Goal: Information Seeking & Learning: Learn about a topic

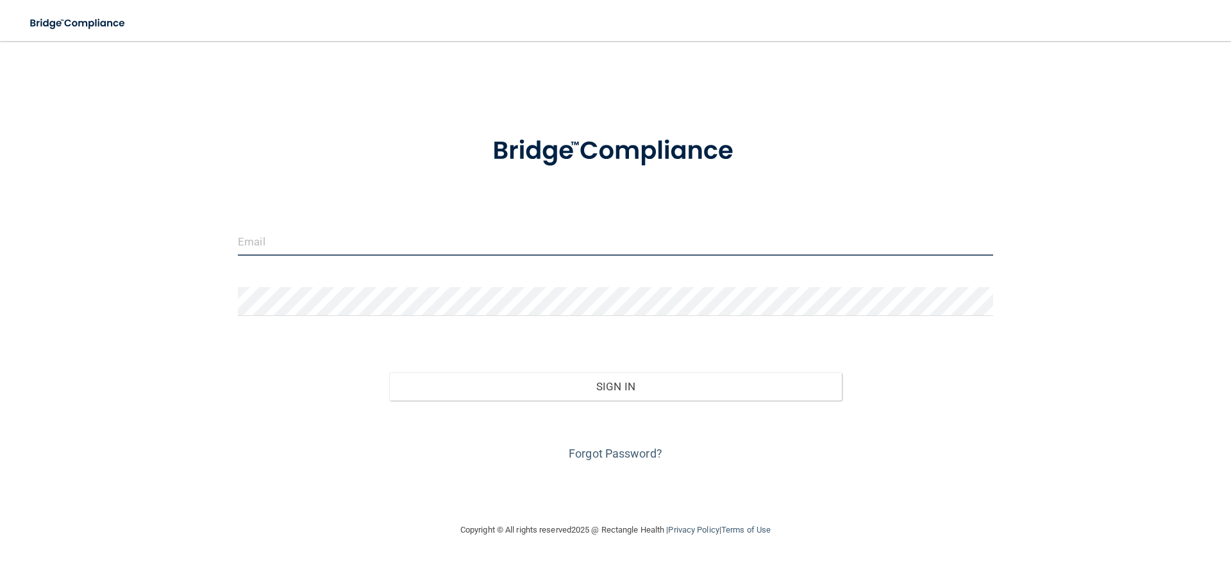
click at [371, 235] on input "email" at bounding box center [615, 241] width 755 height 29
type input "[EMAIL_ADDRESS][DOMAIN_NAME]"
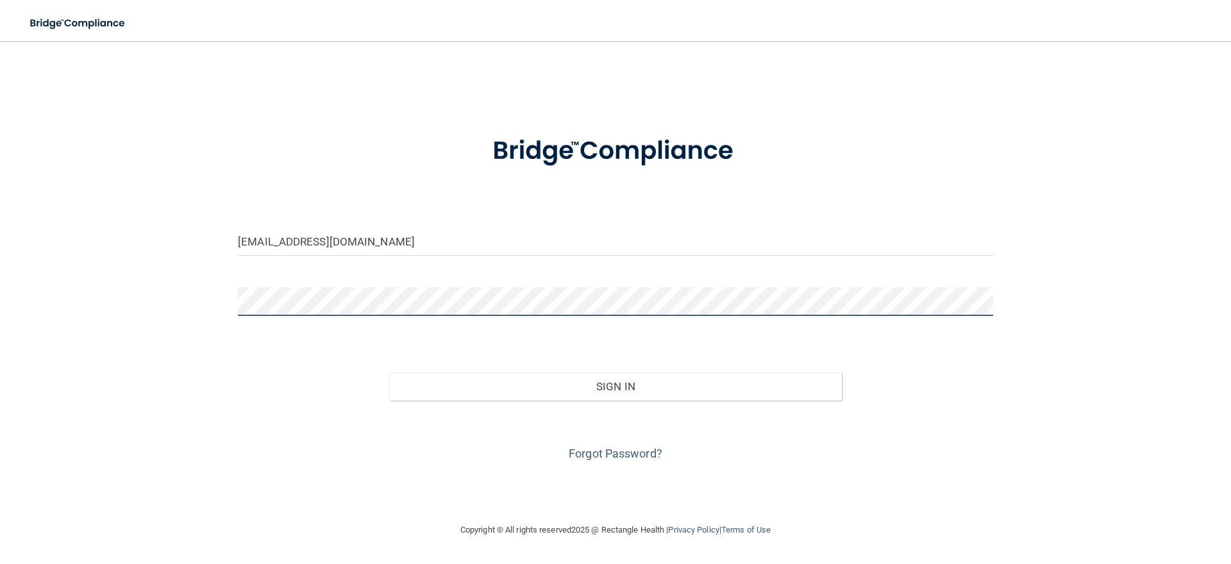
click at [389, 372] on button "Sign In" at bounding box center [615, 386] width 453 height 28
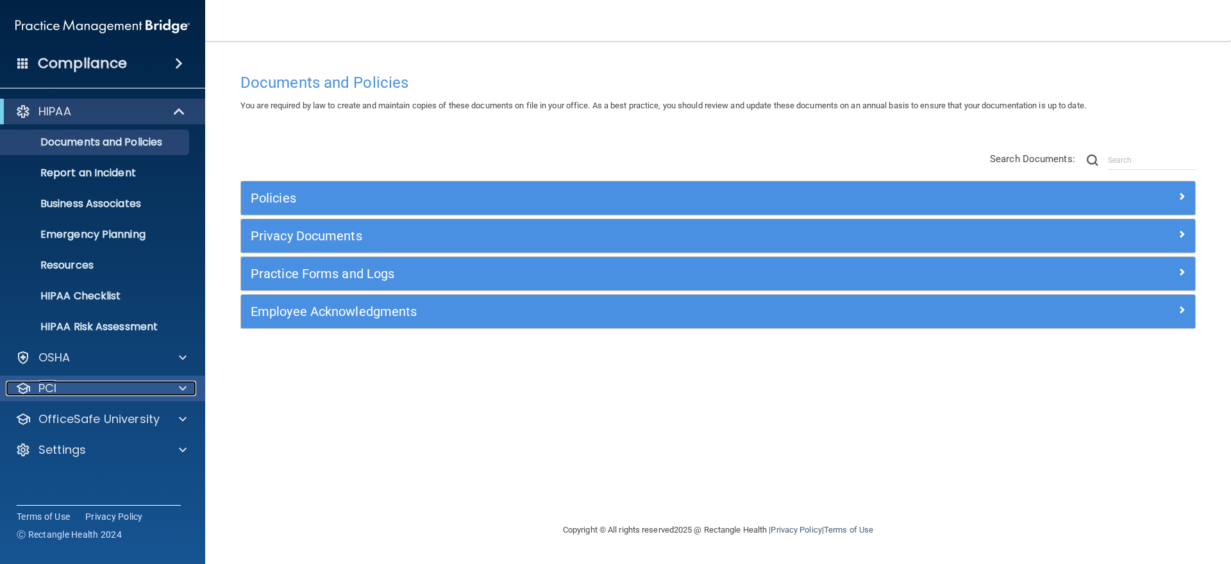
click at [181, 386] on span at bounding box center [183, 388] width 8 height 15
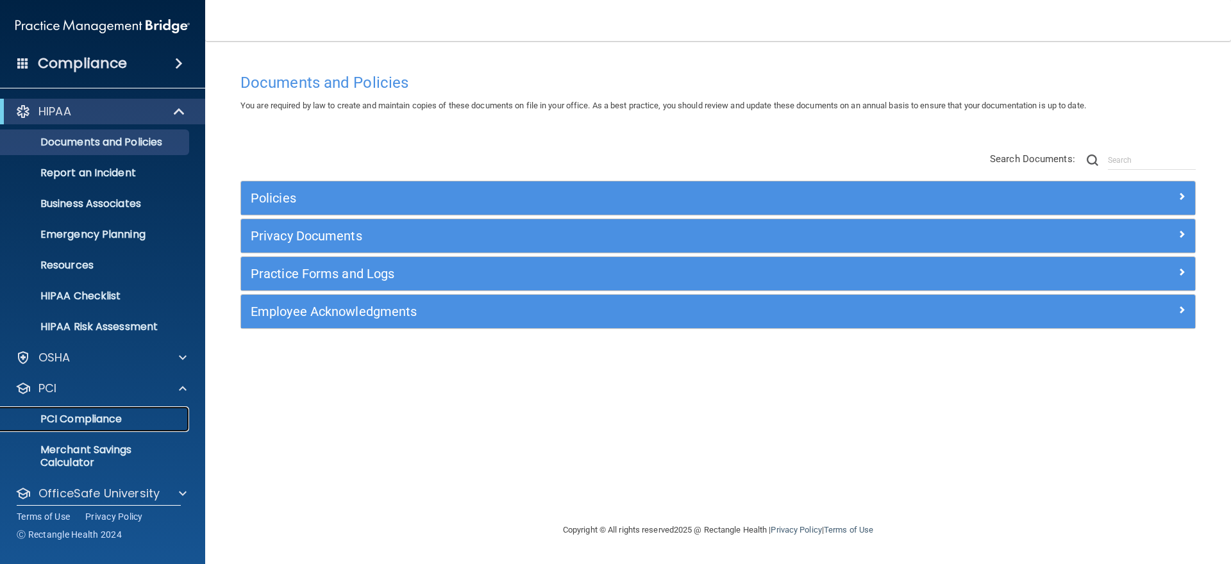
click at [104, 426] on p "PCI Compliance" at bounding box center [95, 419] width 175 height 13
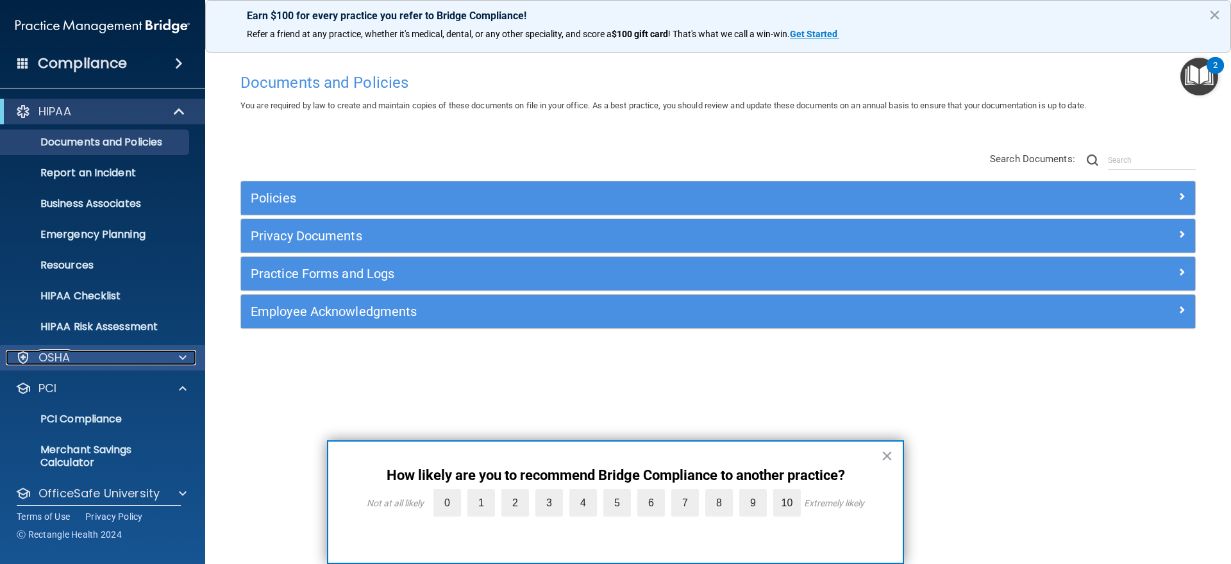
click at [108, 365] on div "OSHA" at bounding box center [85, 357] width 159 height 15
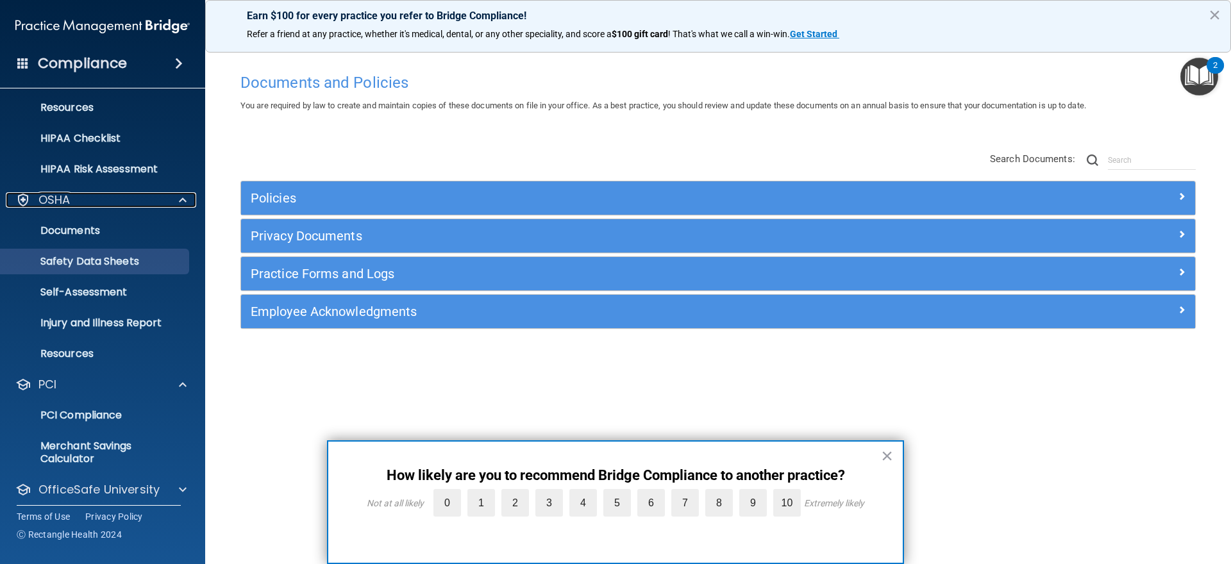
scroll to position [196, 0]
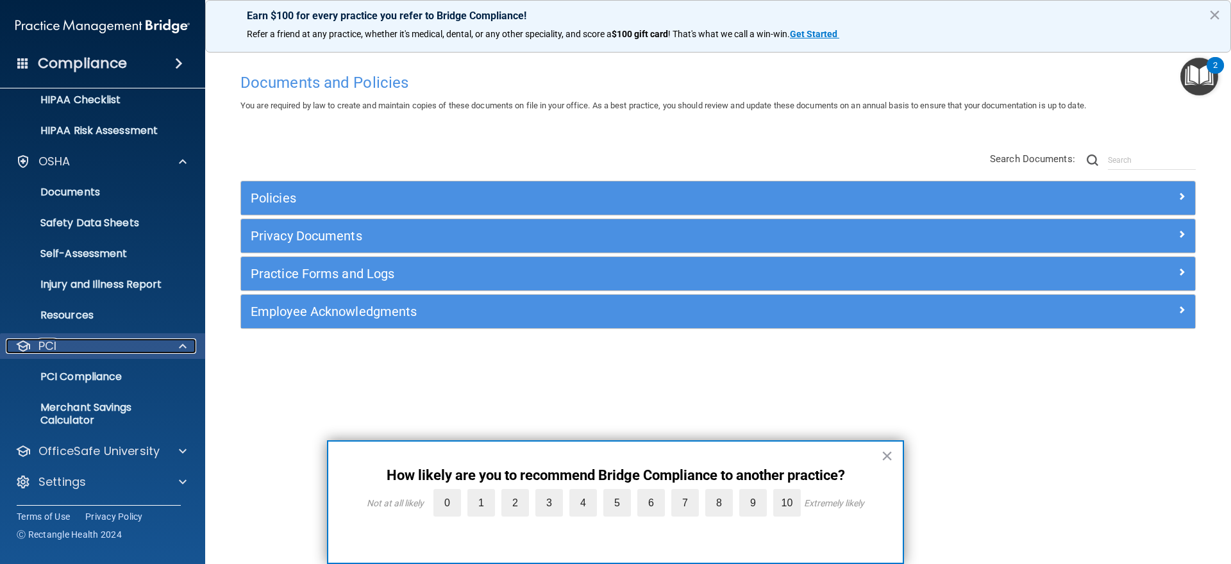
click at [175, 349] on div at bounding box center [181, 345] width 32 height 15
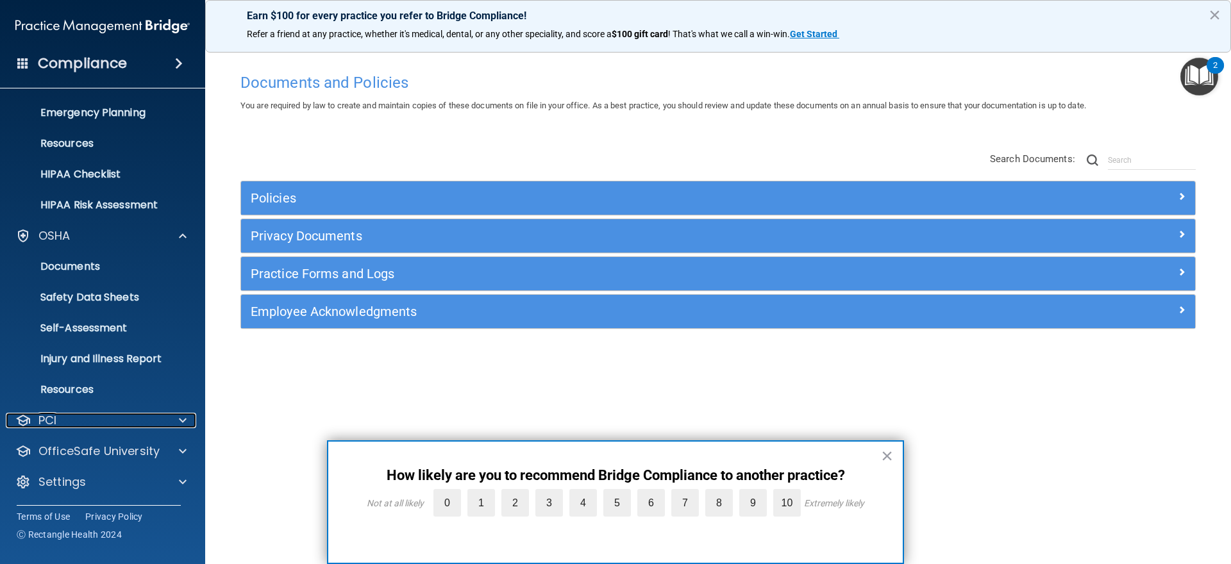
scroll to position [122, 0]
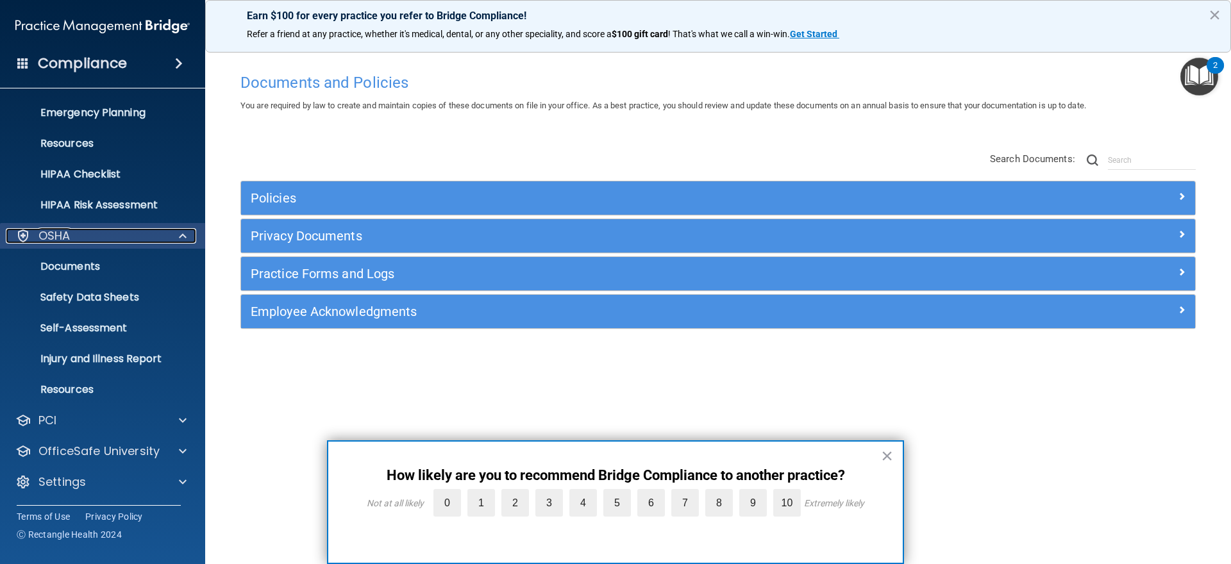
click at [179, 237] on span at bounding box center [183, 235] width 8 height 15
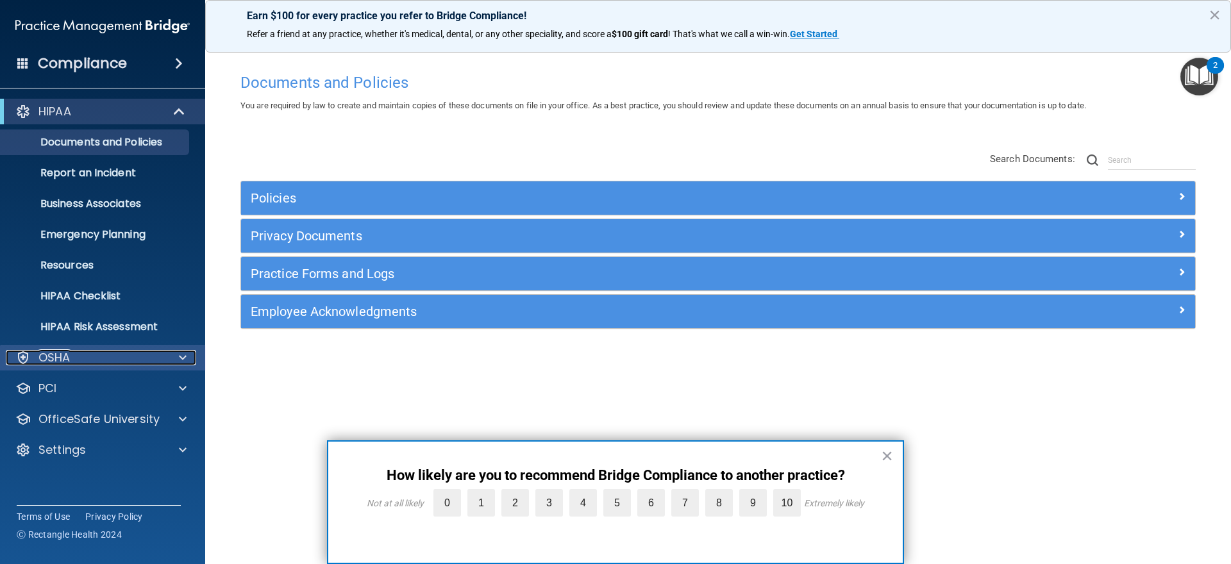
scroll to position [0, 0]
click at [183, 113] on span at bounding box center [180, 111] width 11 height 15
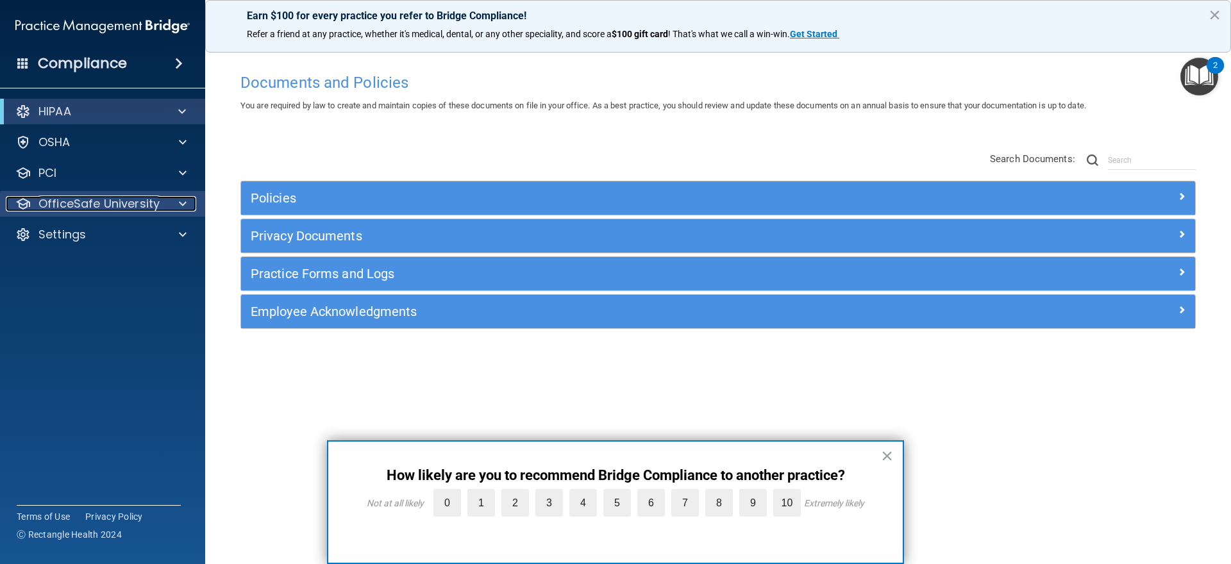
click at [124, 204] on p "OfficeSafe University" at bounding box center [98, 203] width 121 height 15
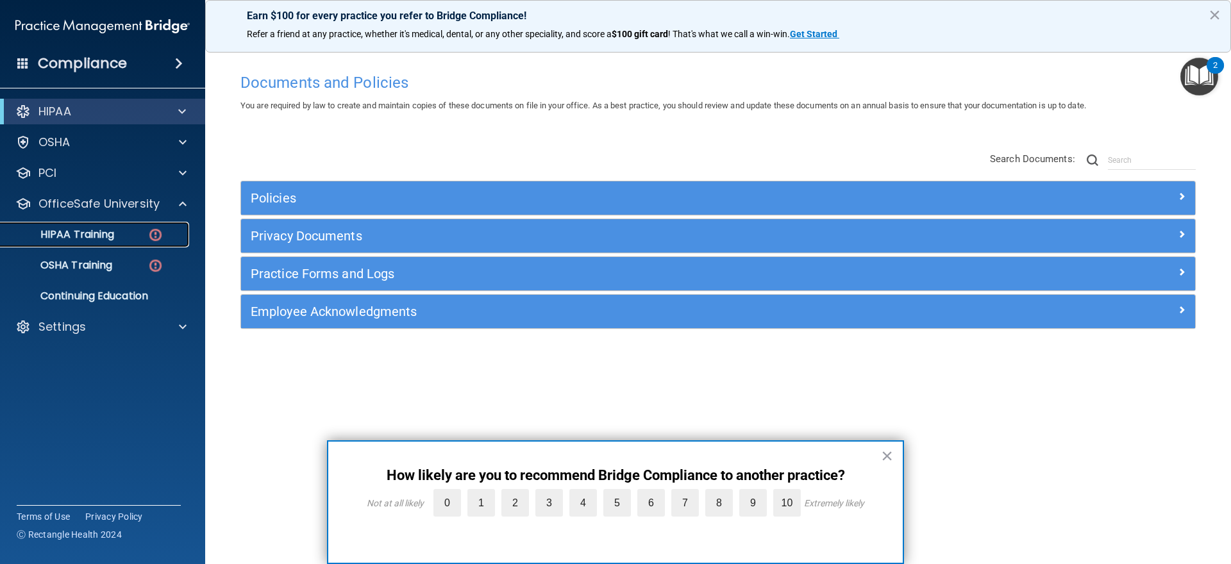
click at [98, 238] on p "HIPAA Training" at bounding box center [61, 234] width 106 height 13
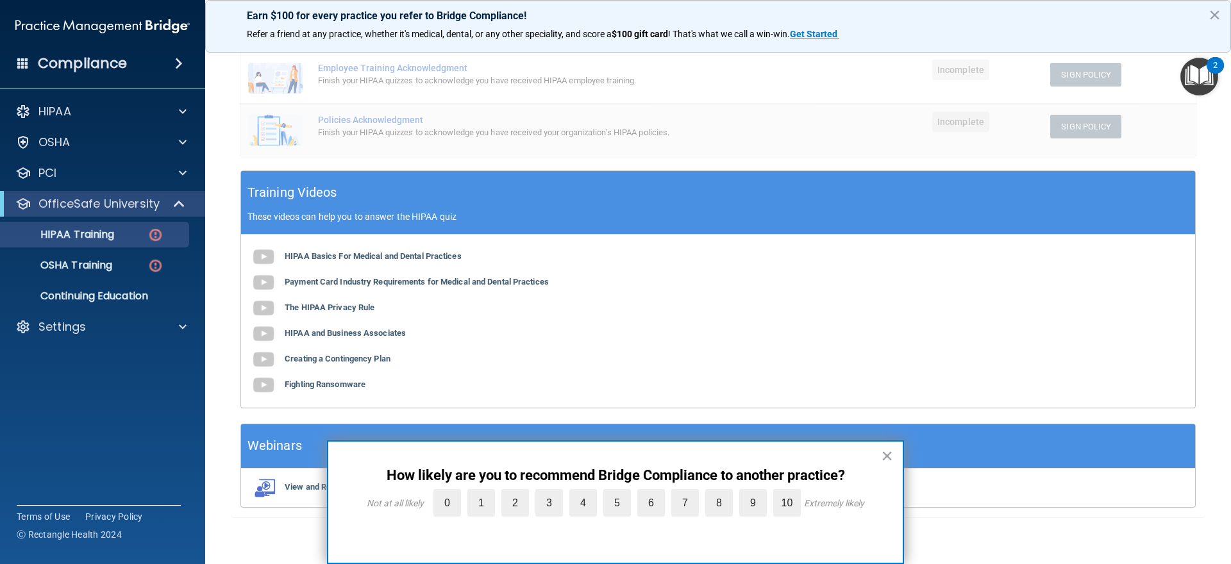
scroll to position [271, 0]
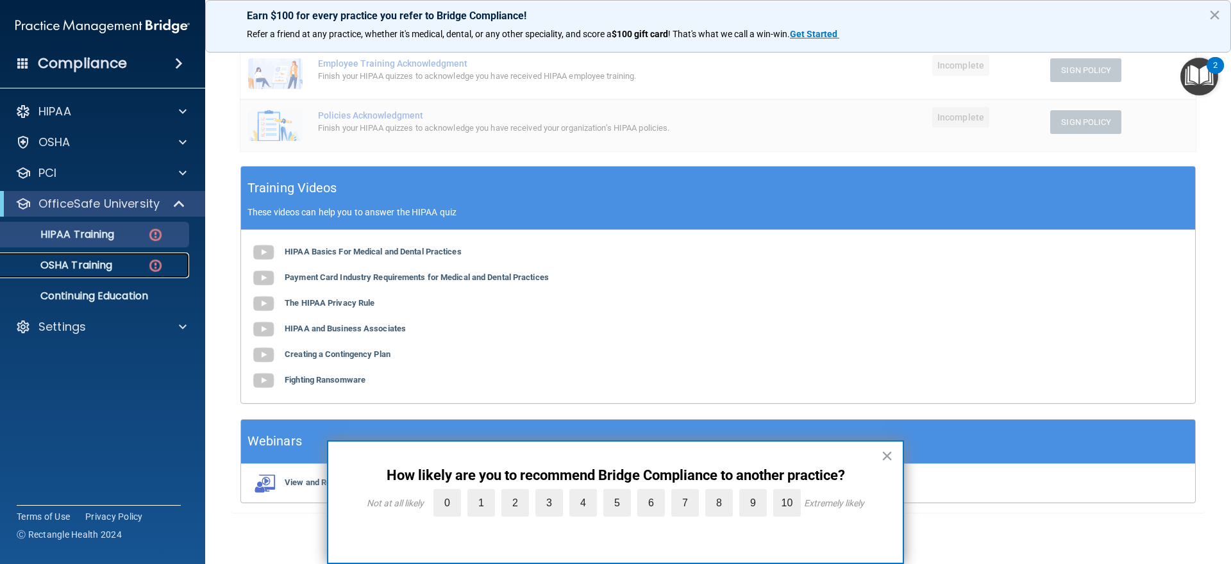
click at [119, 263] on div "OSHA Training" at bounding box center [95, 265] width 175 height 13
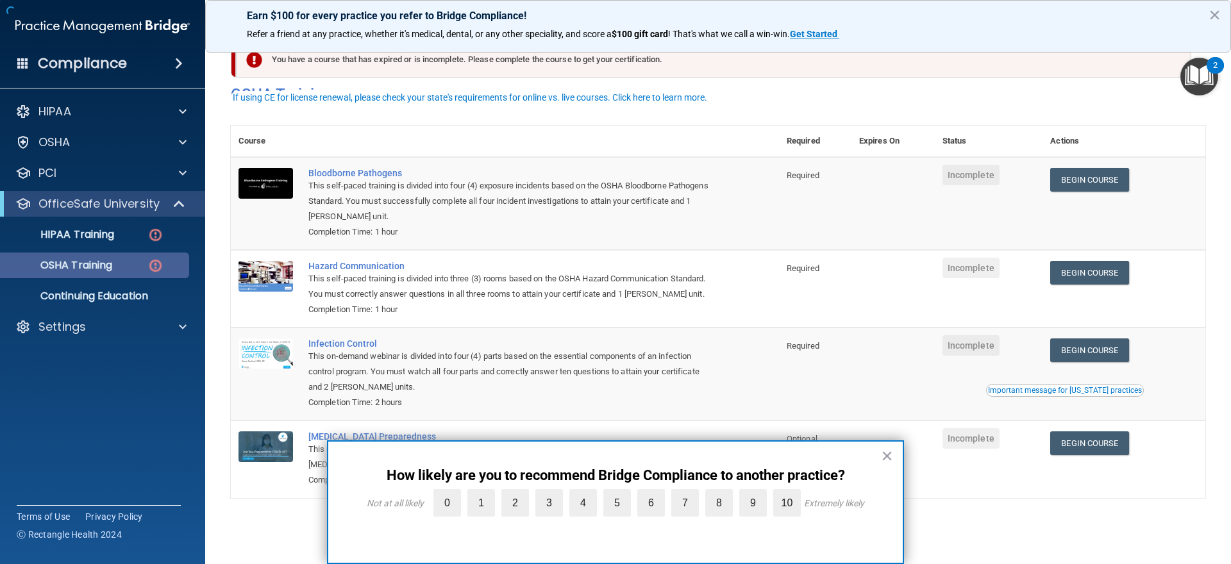
scroll to position [40, 0]
click at [106, 238] on p "HIPAA Training" at bounding box center [61, 234] width 106 height 13
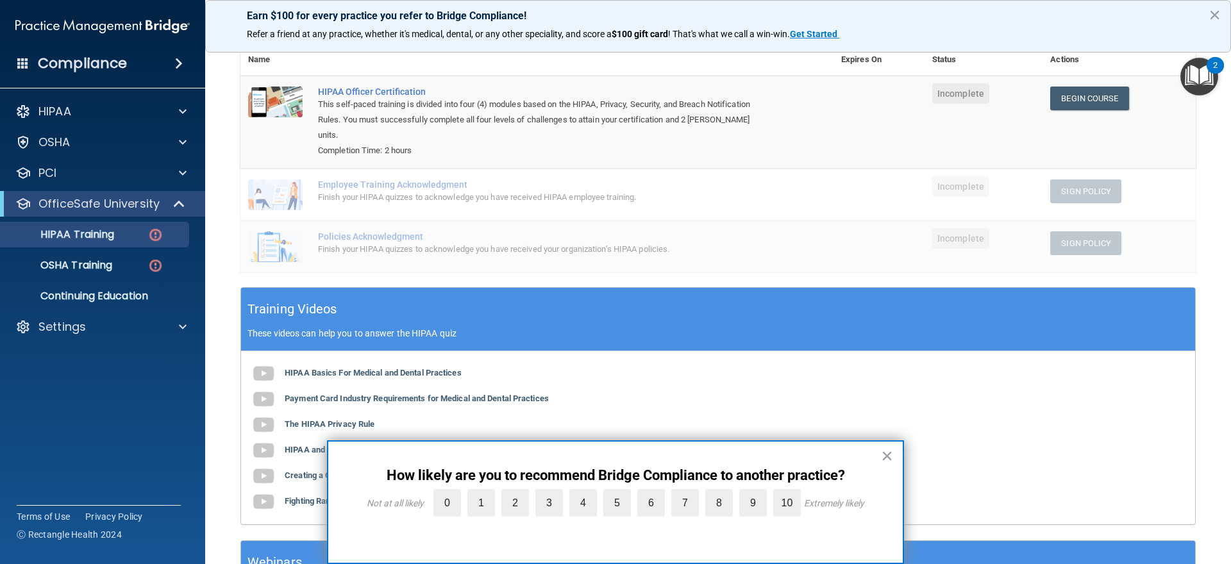
scroll to position [271, 0]
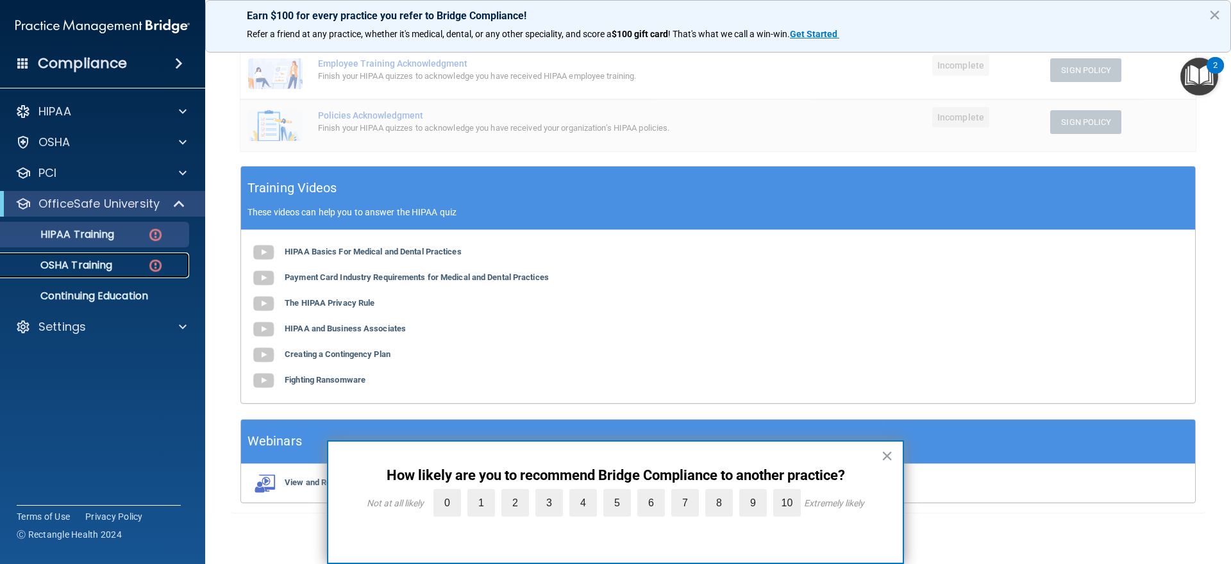
click at [55, 268] on p "OSHA Training" at bounding box center [60, 265] width 104 height 13
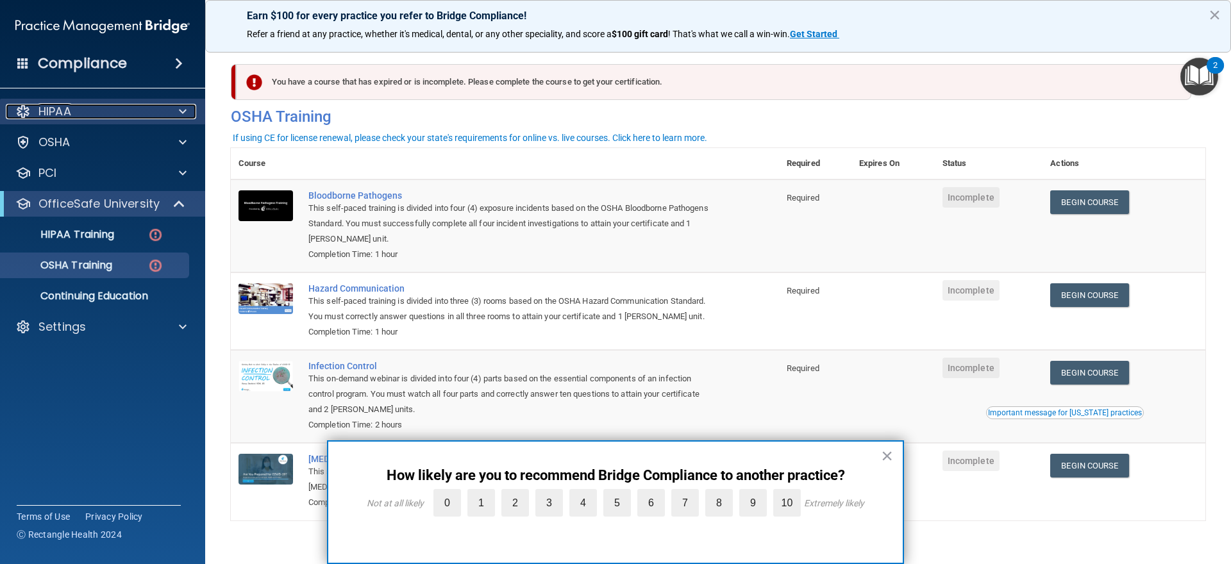
click at [107, 117] on div "HIPAA" at bounding box center [85, 111] width 159 height 15
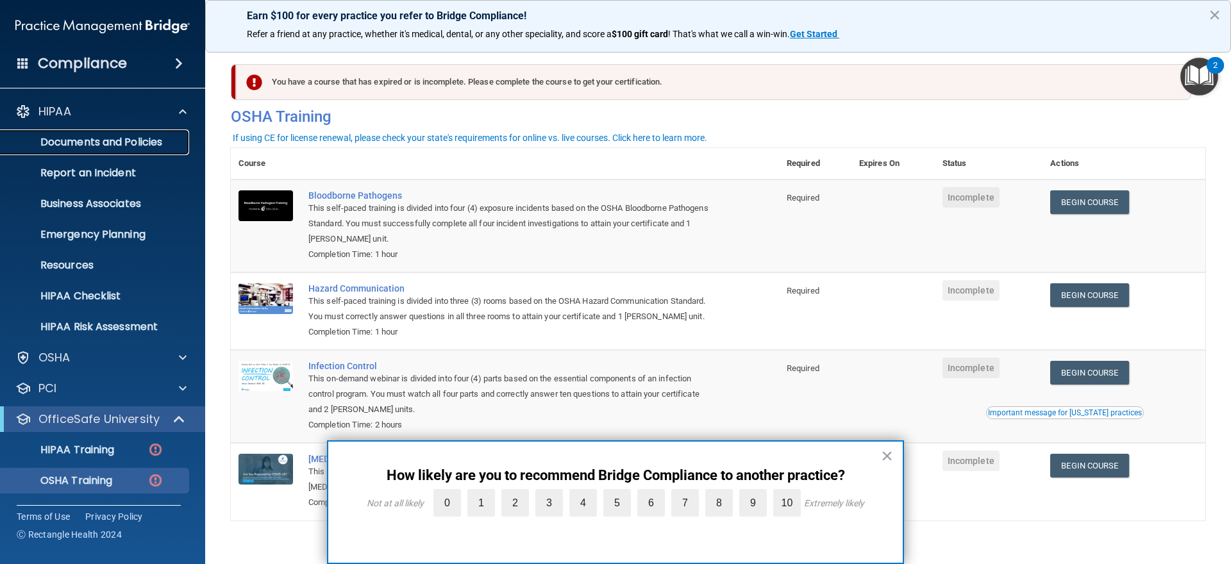
click at [113, 138] on p "Documents and Policies" at bounding box center [95, 142] width 175 height 13
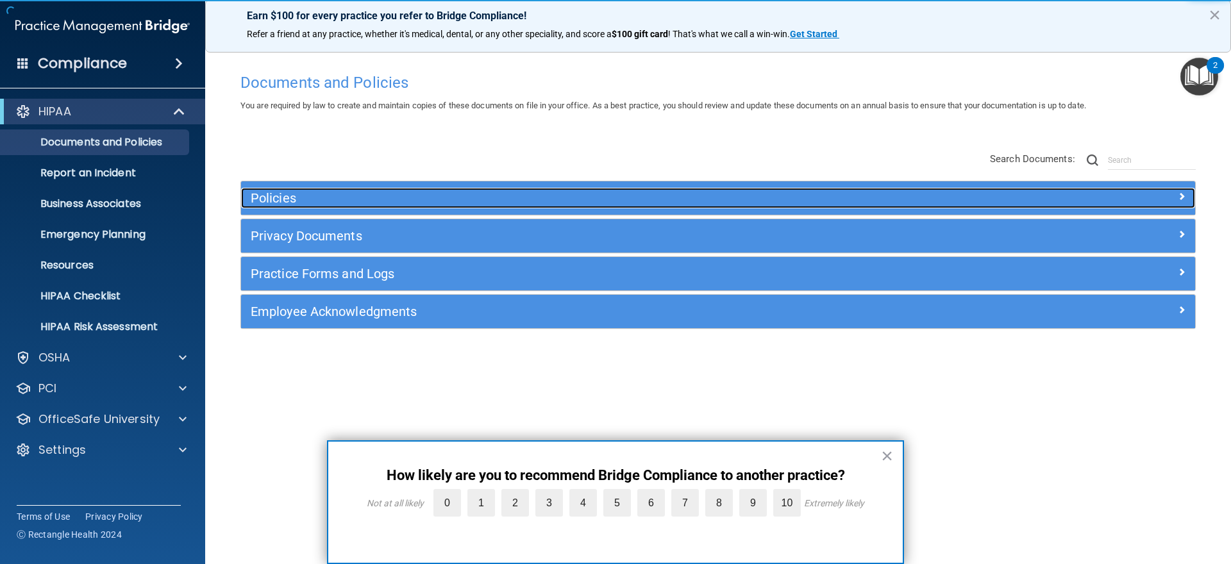
click at [265, 205] on h5 "Policies" at bounding box center [599, 198] width 696 height 14
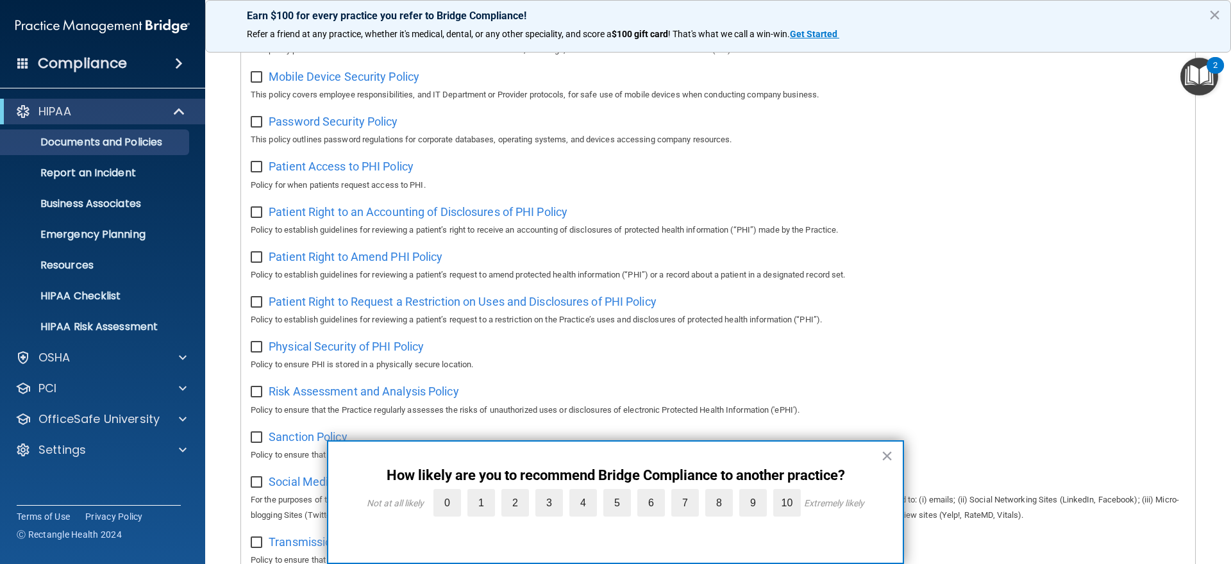
scroll to position [576, 0]
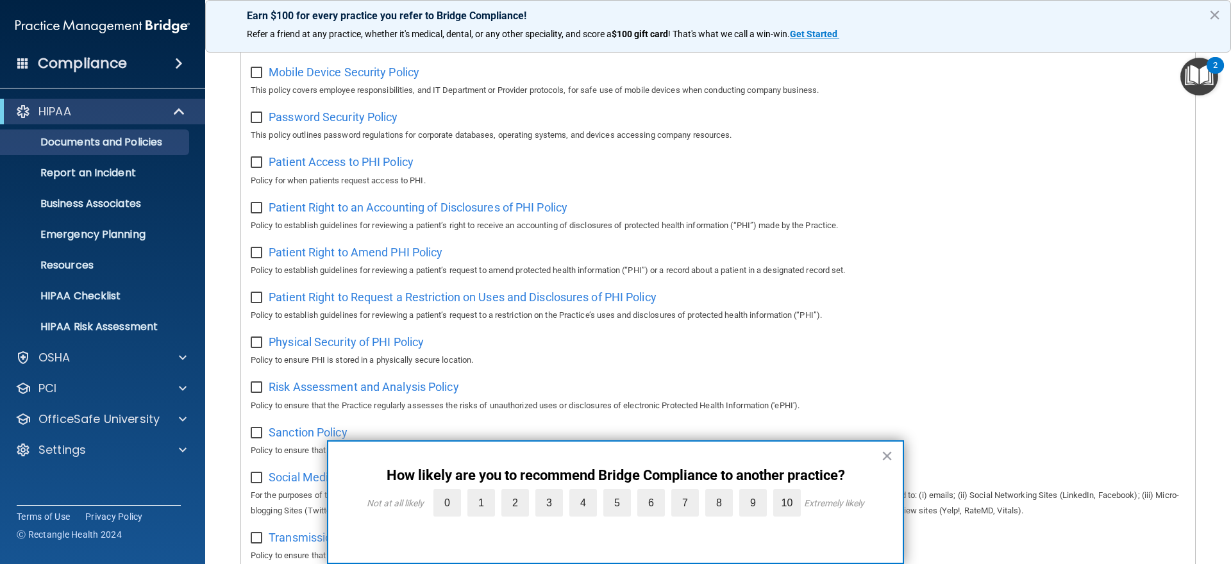
click at [260, 249] on input "checkbox" at bounding box center [258, 253] width 15 height 10
click at [259, 250] on input "checkbox" at bounding box center [258, 253] width 15 height 10
checkbox input "false"
click at [106, 297] on p "HIPAA Checklist" at bounding box center [95, 296] width 175 height 13
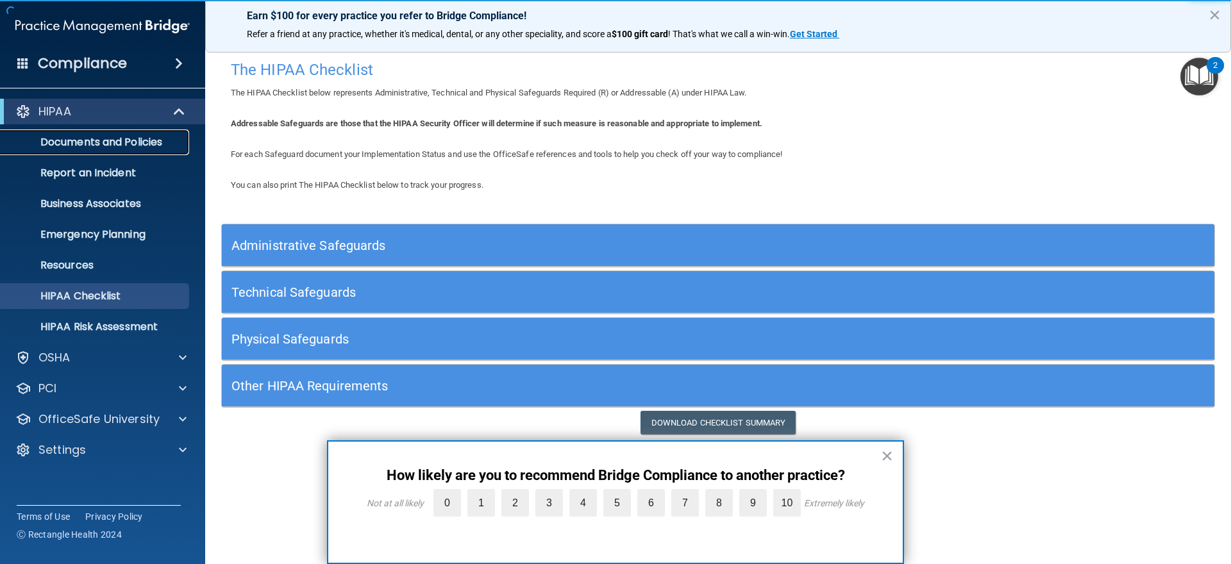
click at [97, 146] on p "Documents and Policies" at bounding box center [95, 142] width 175 height 13
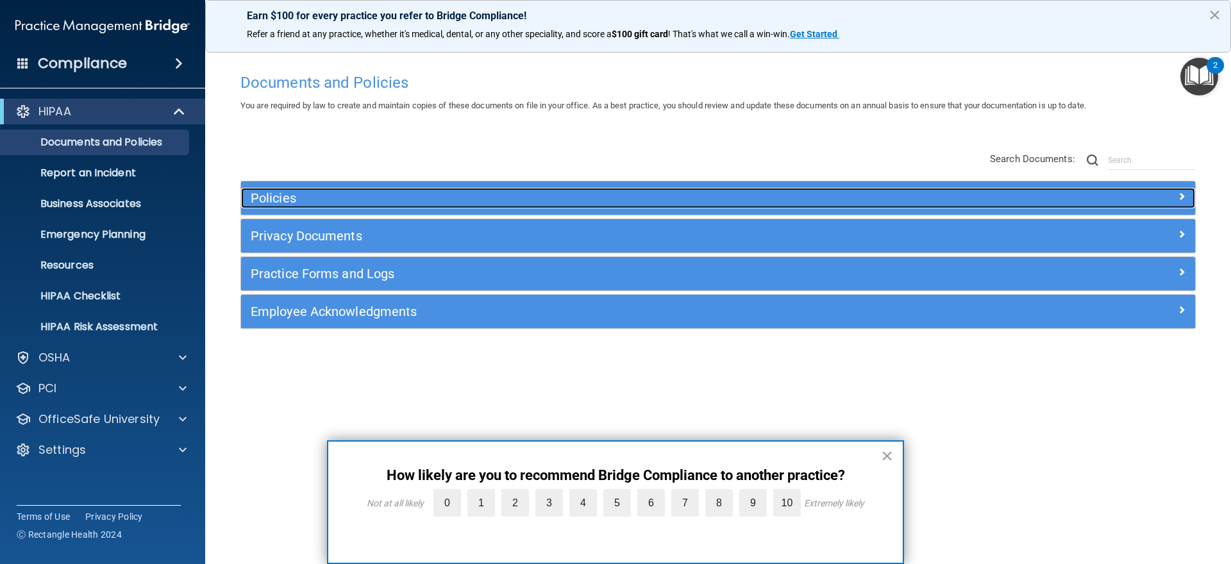
click at [293, 193] on h5 "Policies" at bounding box center [599, 198] width 696 height 14
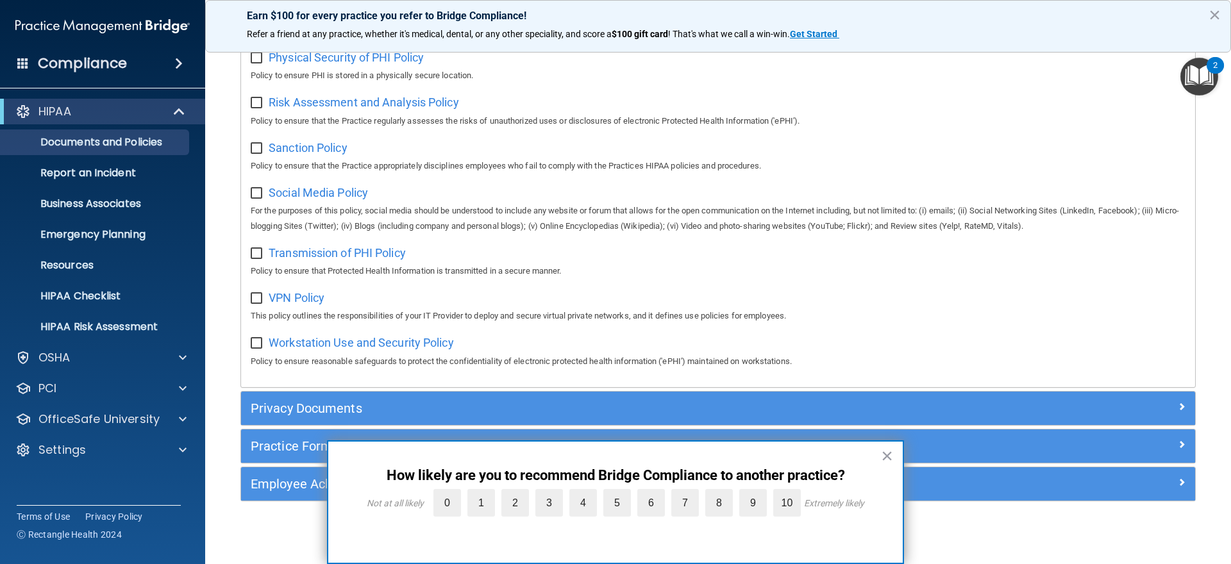
scroll to position [863, 0]
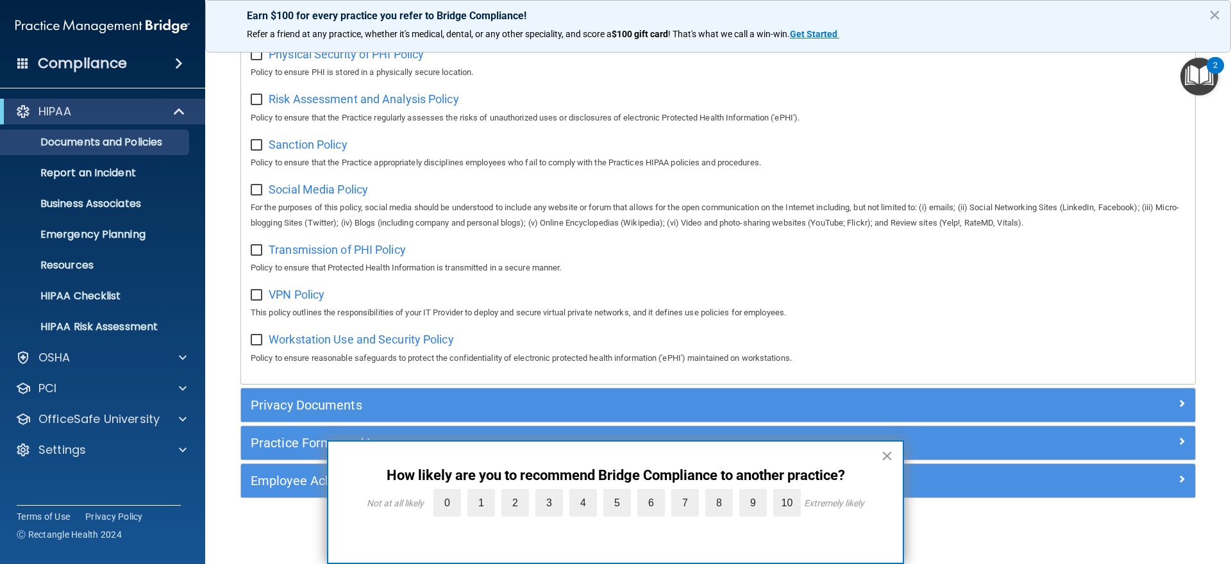
click at [321, 390] on div "Privacy Documents" at bounding box center [718, 404] width 954 height 33
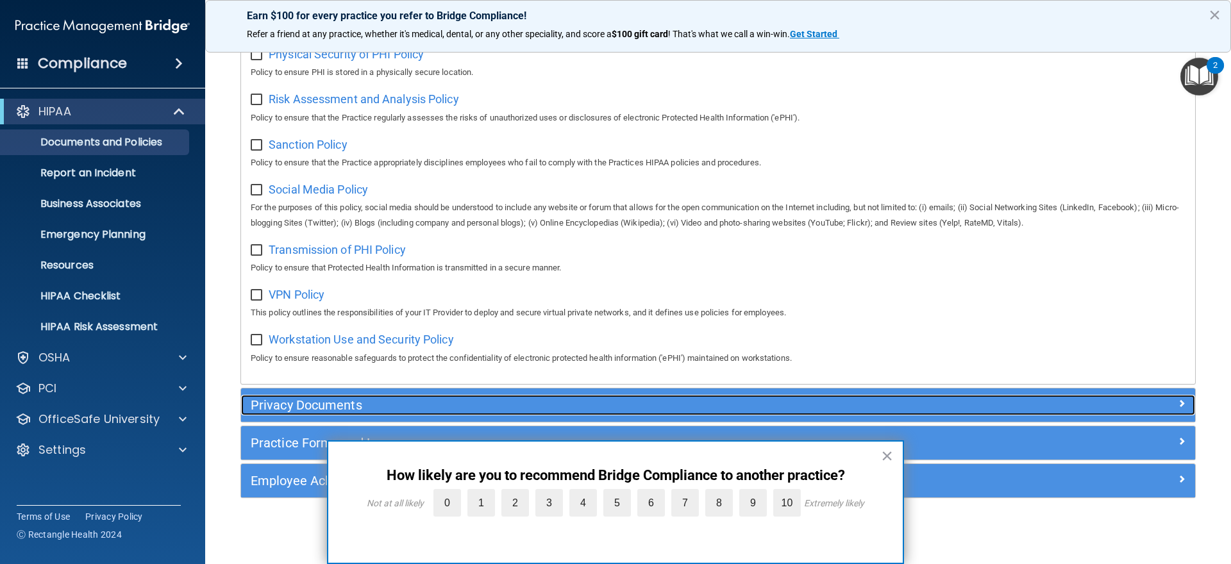
click at [313, 398] on h5 "Privacy Documents" at bounding box center [599, 405] width 696 height 14
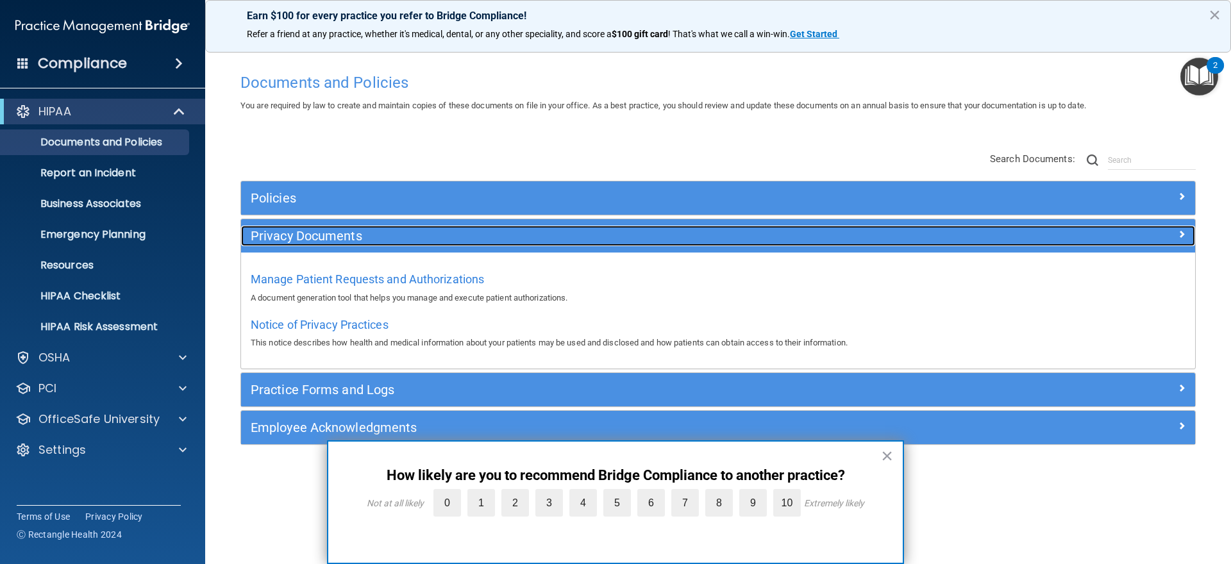
scroll to position [0, 0]
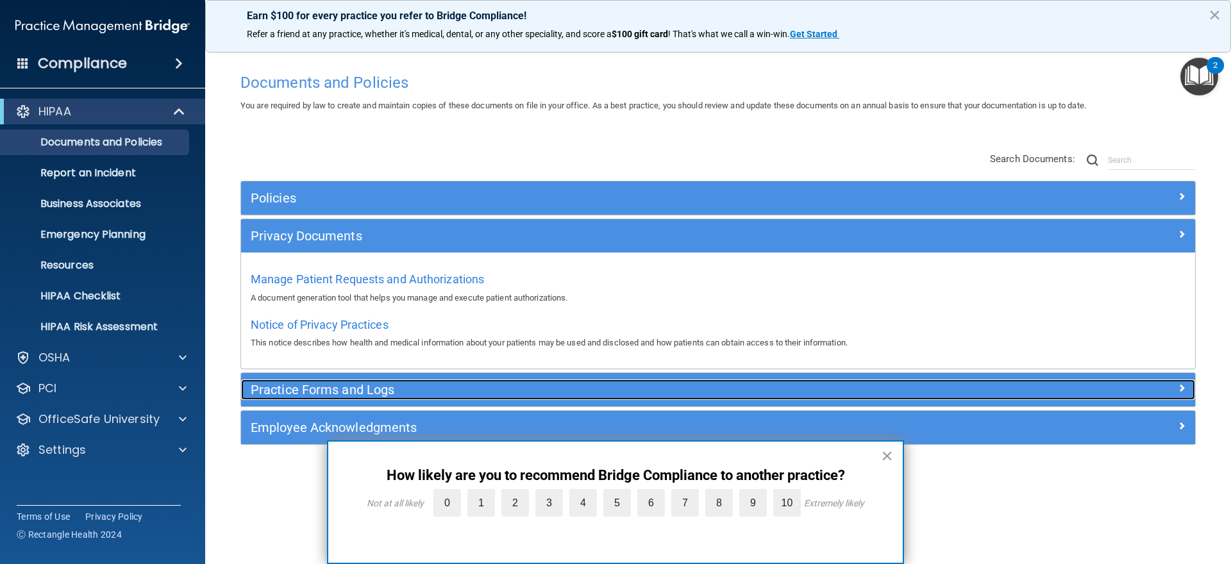
click at [290, 393] on h5 "Practice Forms and Logs" at bounding box center [599, 390] width 696 height 14
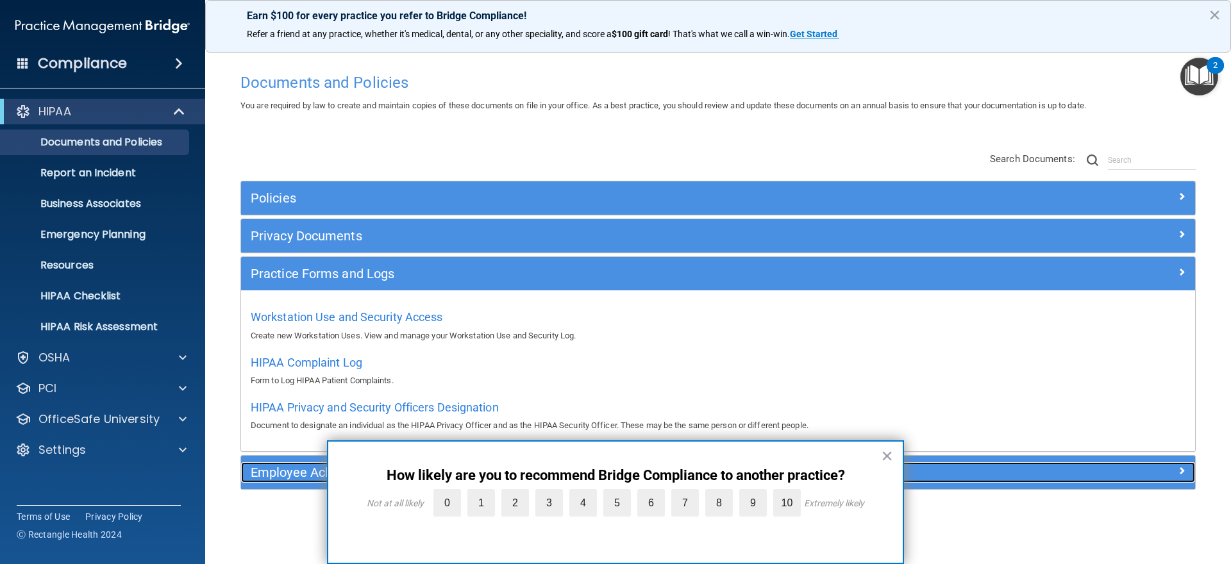
click at [306, 468] on h5 "Employee Acknowledgments" at bounding box center [599, 472] width 696 height 14
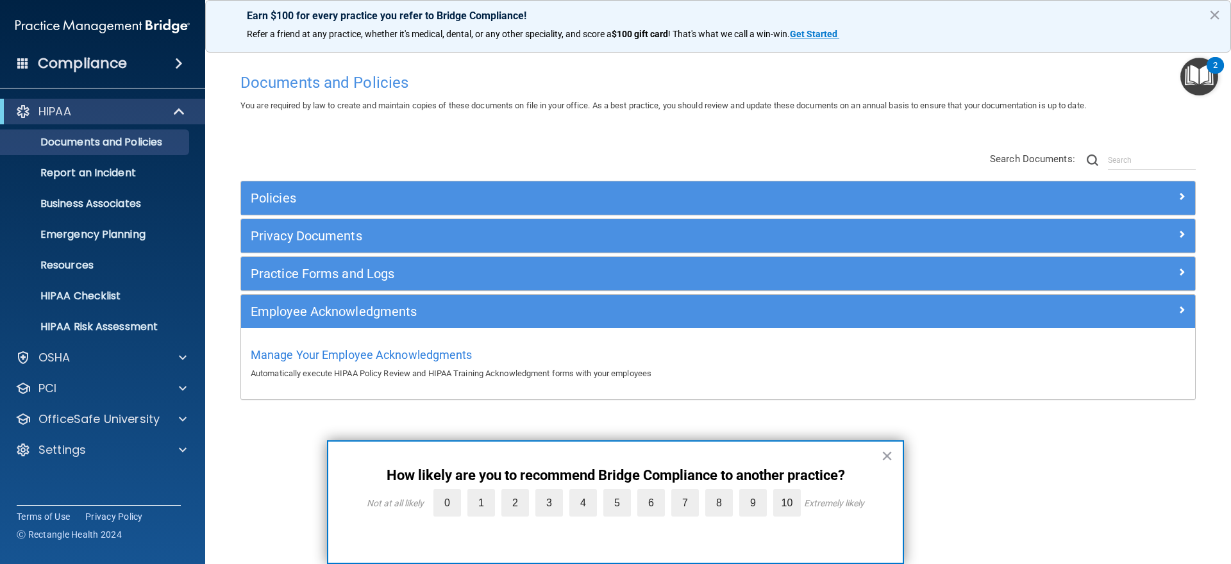
click at [315, 187] on div "Policies" at bounding box center [718, 197] width 954 height 33
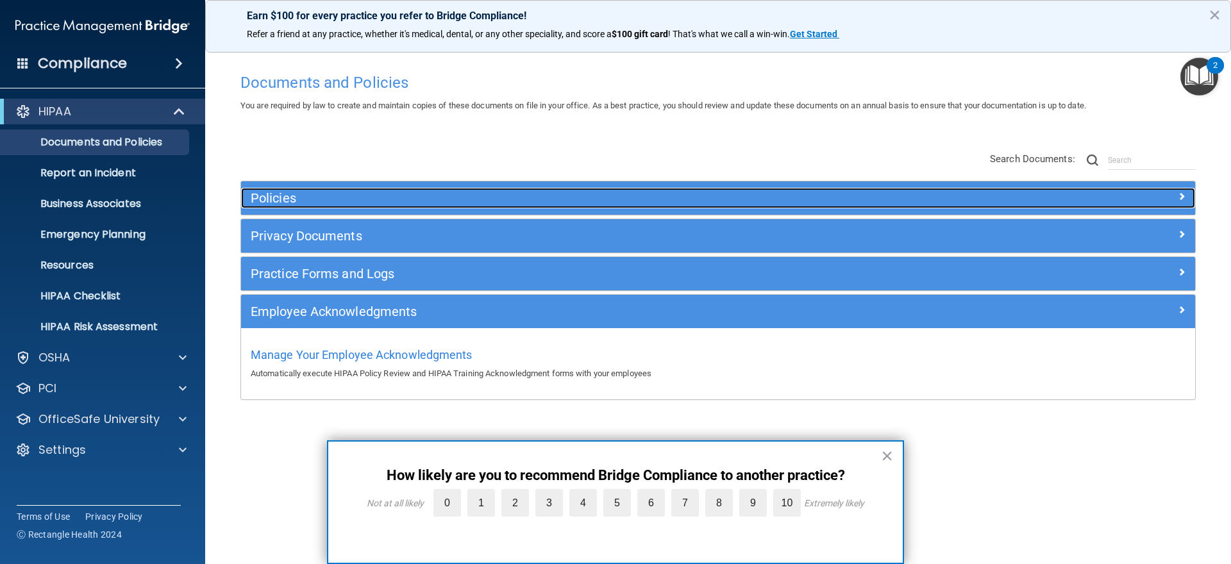
click at [317, 196] on h5 "Policies" at bounding box center [599, 198] width 696 height 14
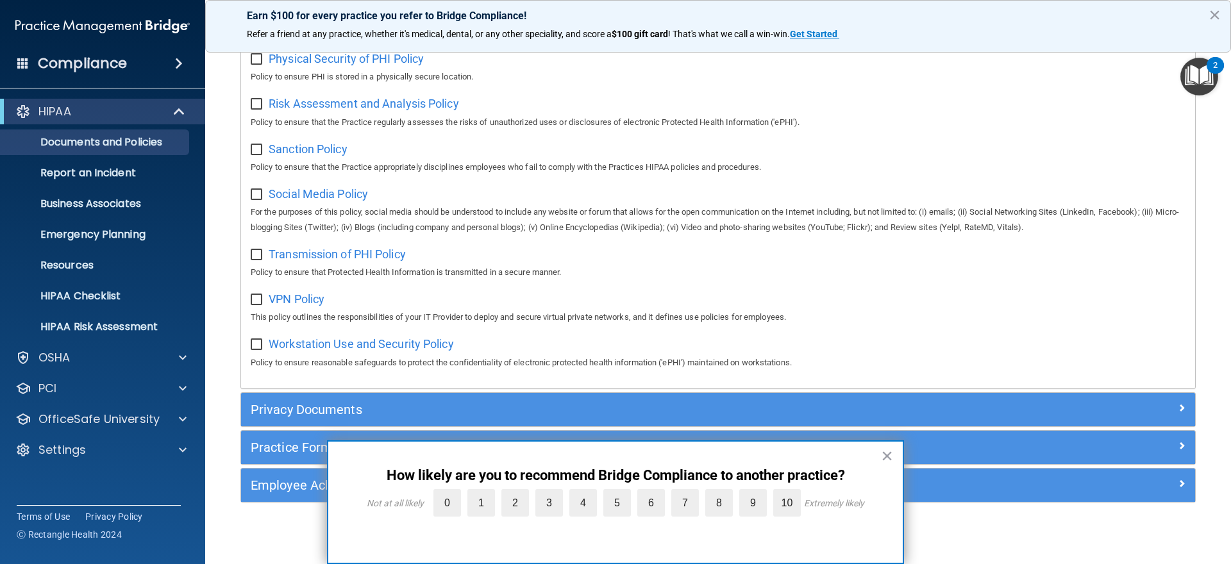
scroll to position [863, 0]
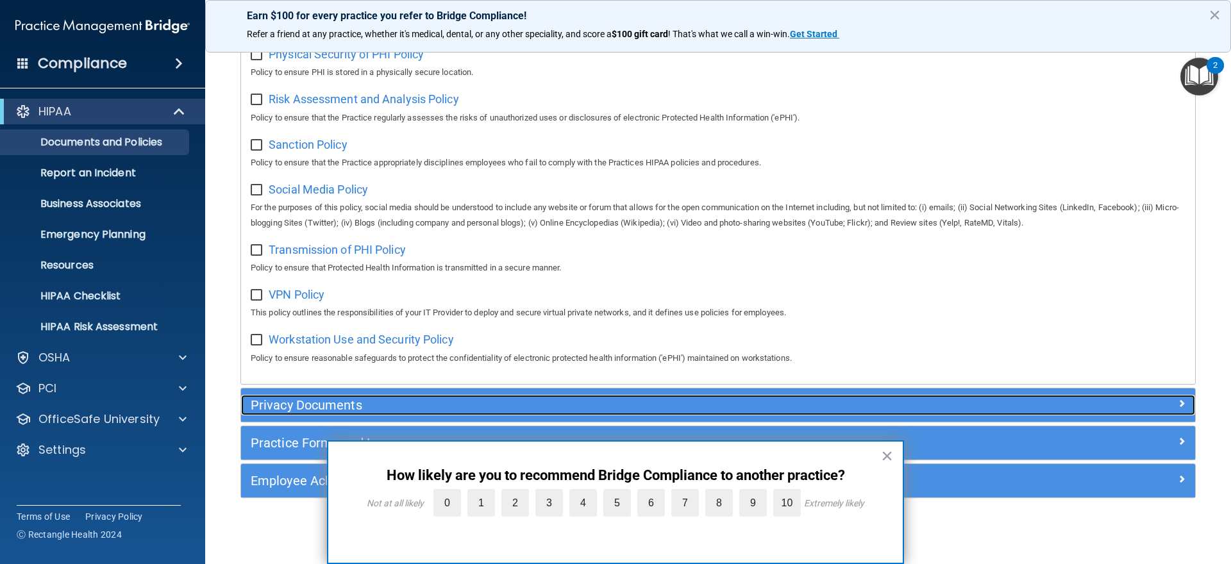
click at [278, 411] on h5 "Privacy Documents" at bounding box center [599, 405] width 696 height 14
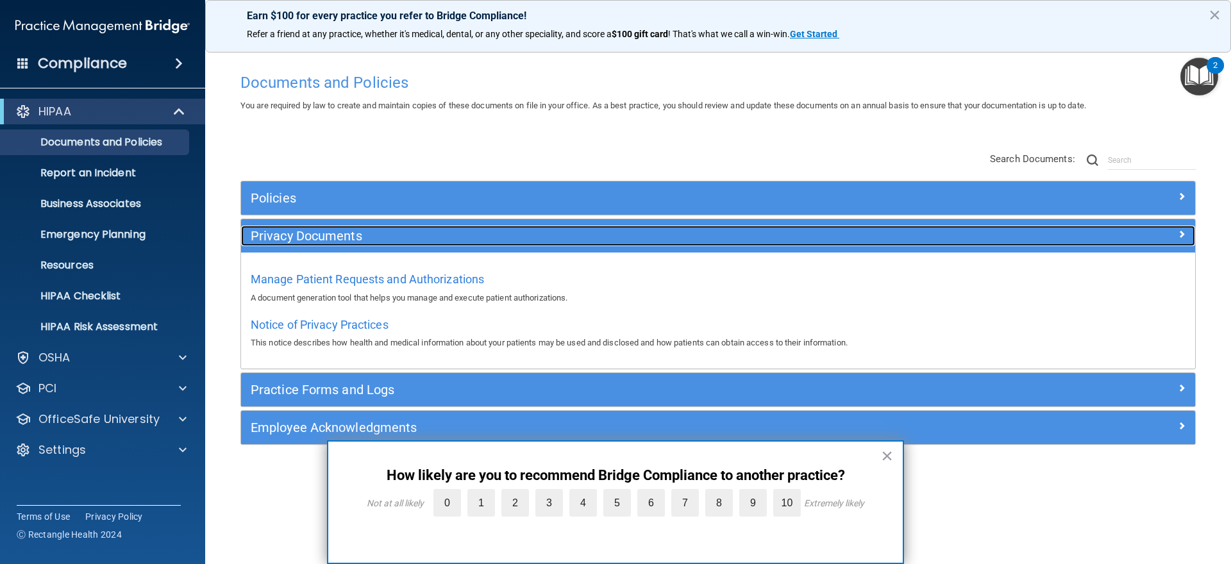
scroll to position [0, 0]
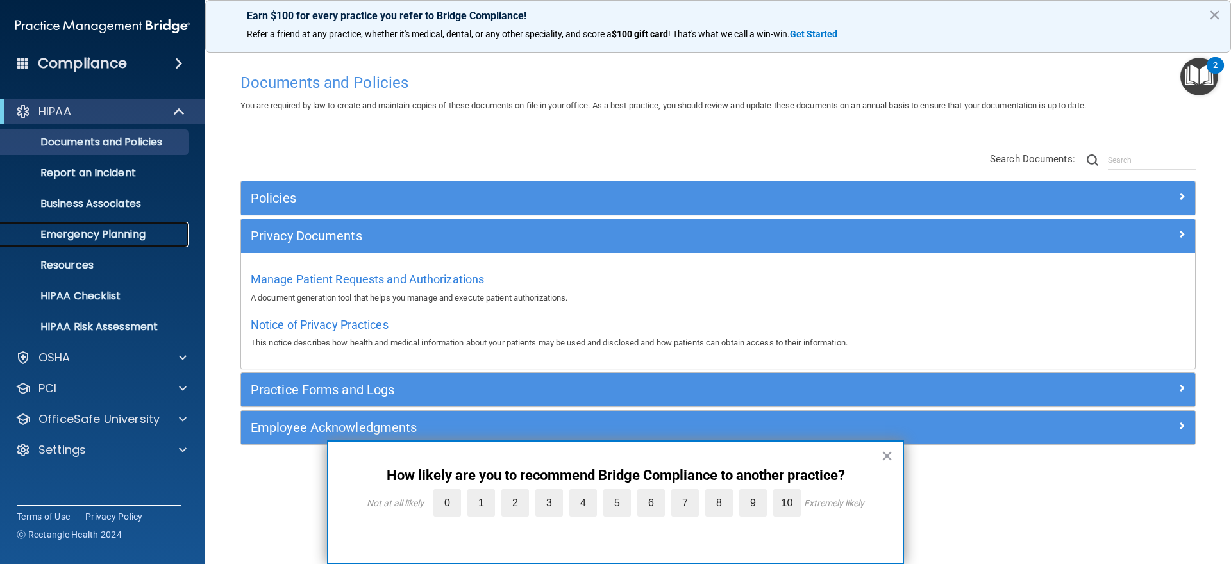
click at [115, 242] on link "Emergency Planning" at bounding box center [88, 235] width 202 height 26
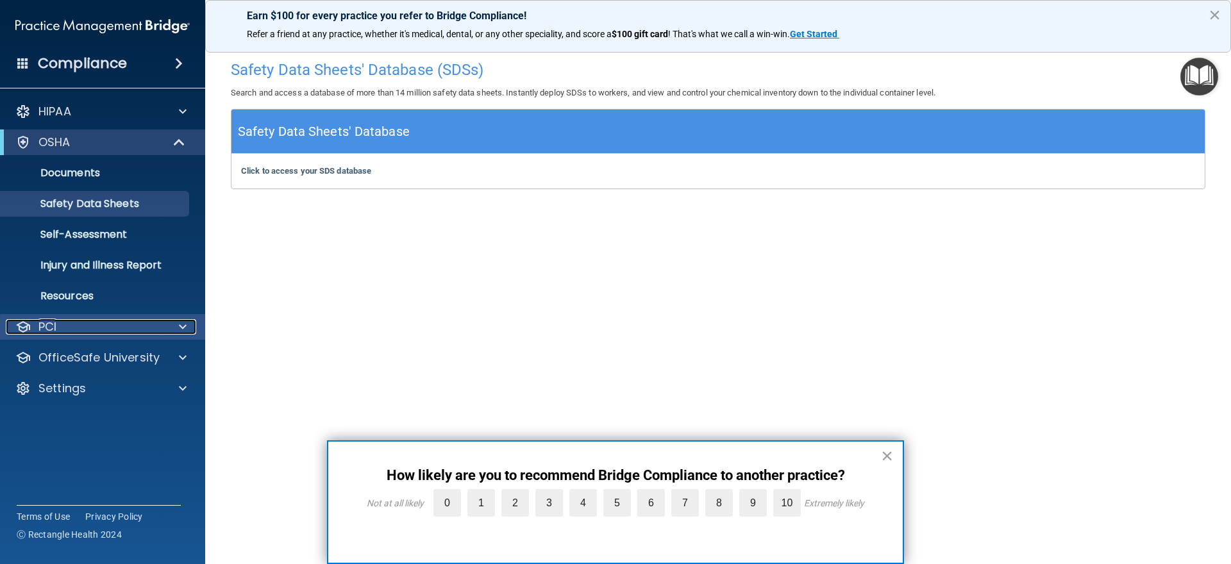
click at [107, 322] on div "PCI" at bounding box center [85, 326] width 159 height 15
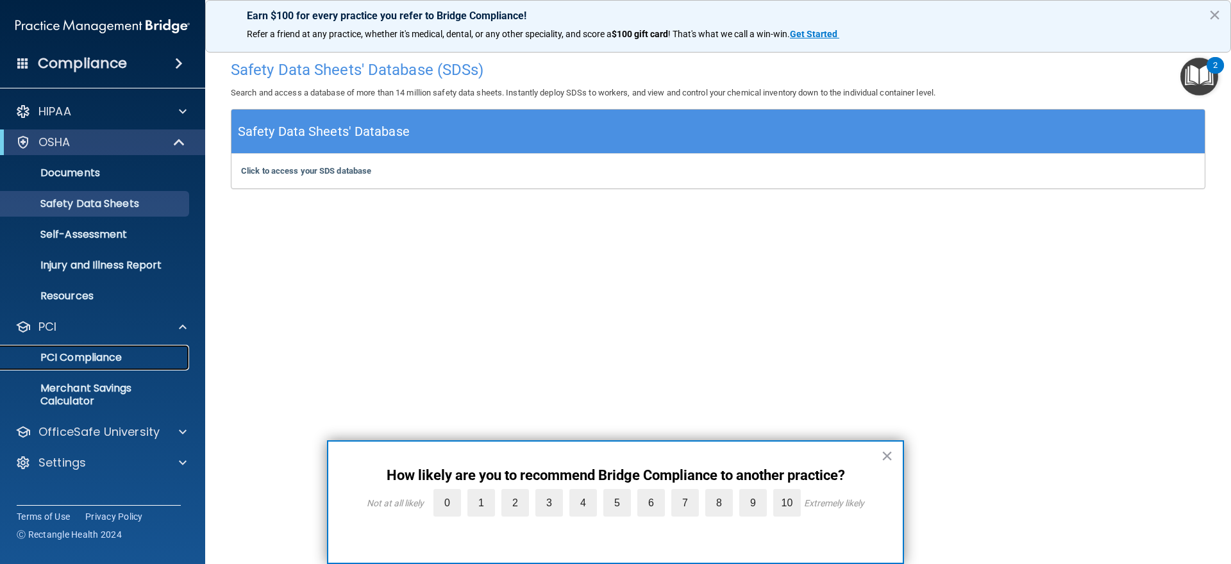
click at [106, 354] on p "PCI Compliance" at bounding box center [95, 357] width 175 height 13
